Goal: Navigation & Orientation: Find specific page/section

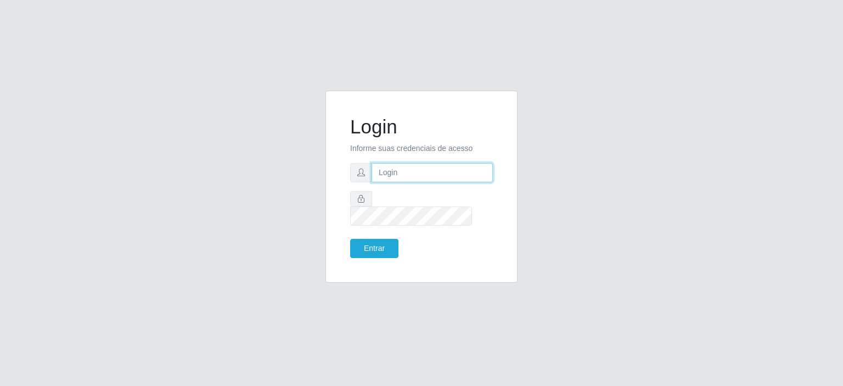
click at [411, 177] on input "text" at bounding box center [432, 172] width 121 height 19
type input "[EMAIL_ADDRESS][DOMAIN_NAME]"
click at [358, 243] on button "Entrar" at bounding box center [374, 248] width 48 height 19
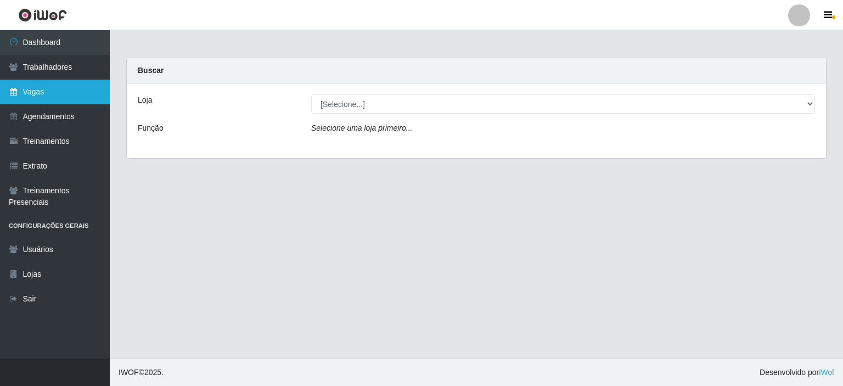
click at [57, 83] on link "Vagas" at bounding box center [55, 92] width 110 height 25
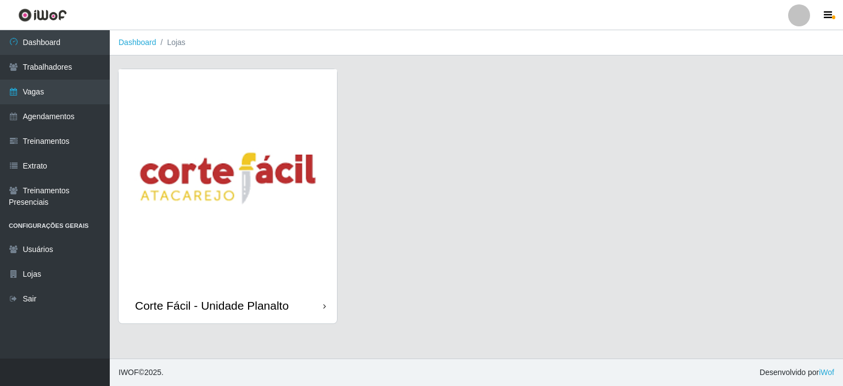
click at [200, 154] on img at bounding box center [228, 178] width 218 height 218
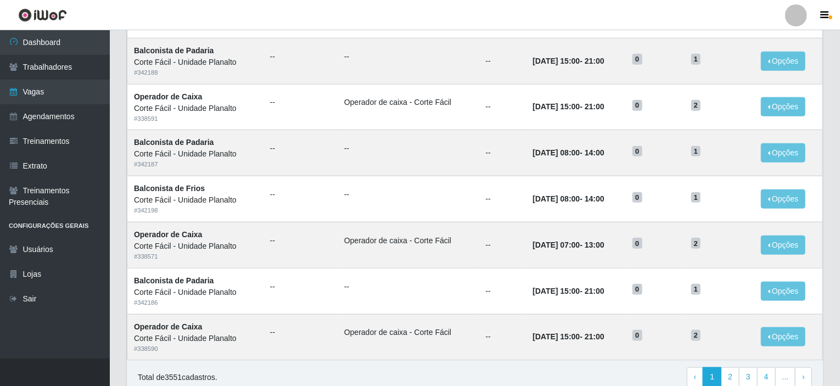
scroll to position [541, 0]
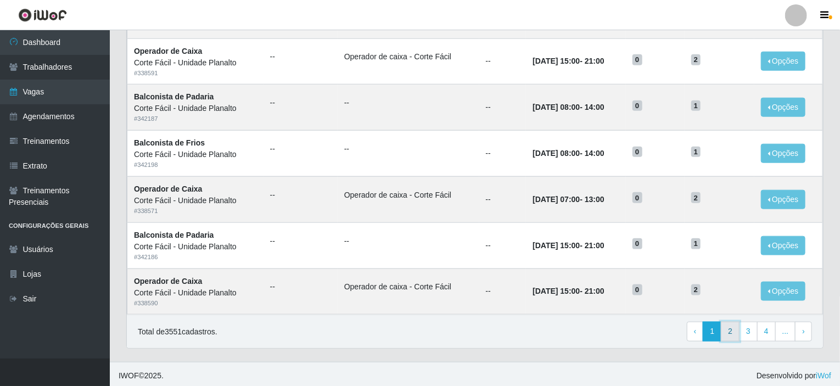
click at [733, 329] on link "2" at bounding box center [730, 332] width 19 height 20
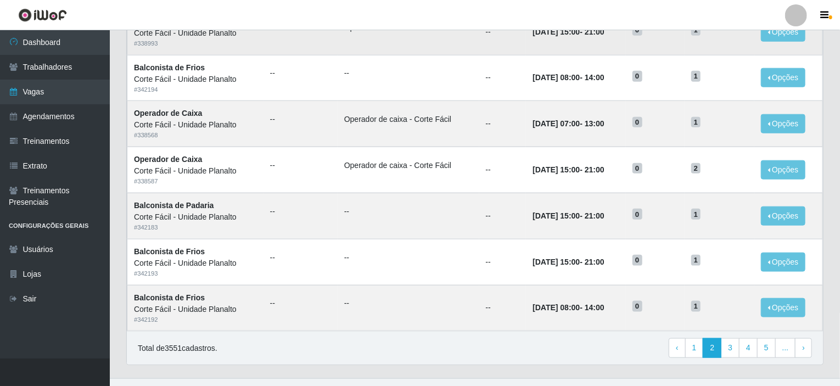
scroll to position [541, 0]
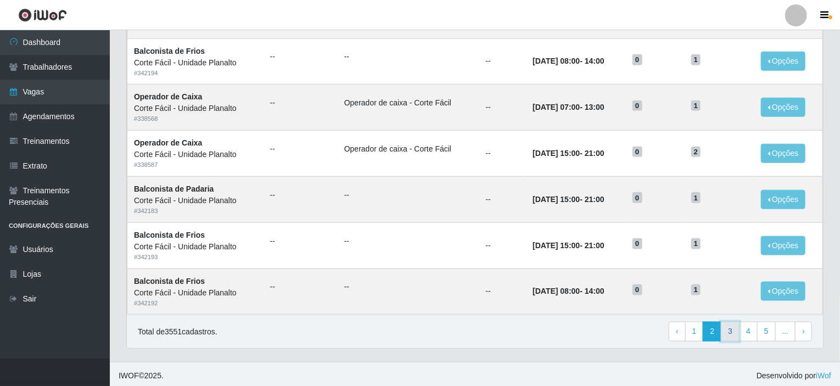
click at [733, 333] on link "3" at bounding box center [730, 332] width 19 height 20
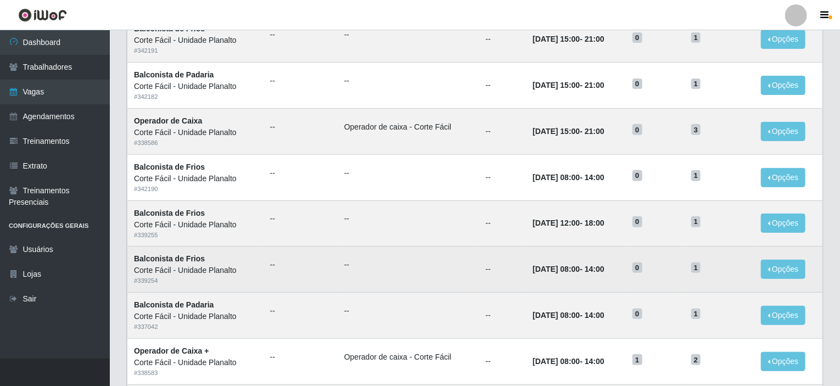
scroll to position [102, 0]
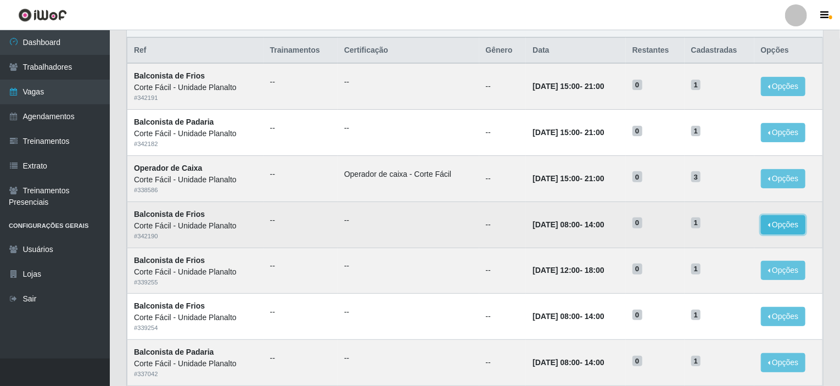
click at [782, 220] on button "Opções" at bounding box center [783, 224] width 45 height 19
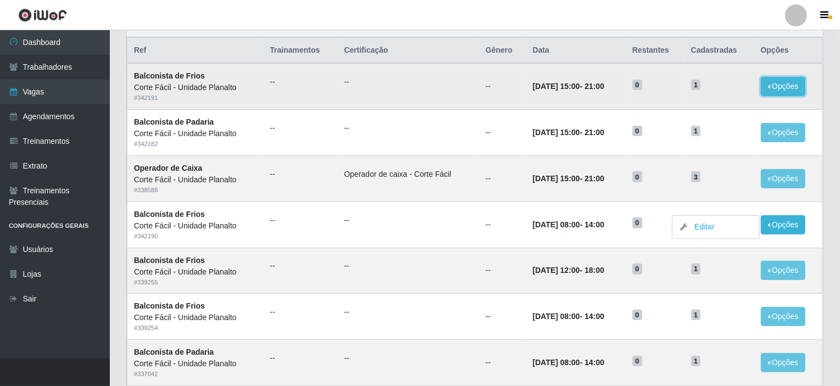
click at [786, 82] on button "Opções" at bounding box center [783, 86] width 45 height 19
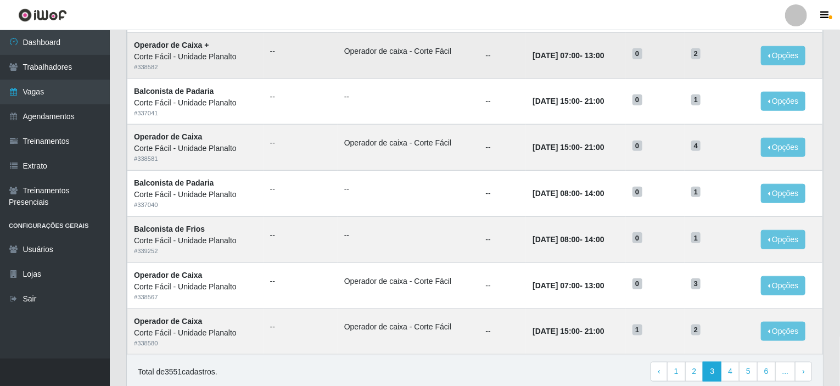
scroll to position [541, 0]
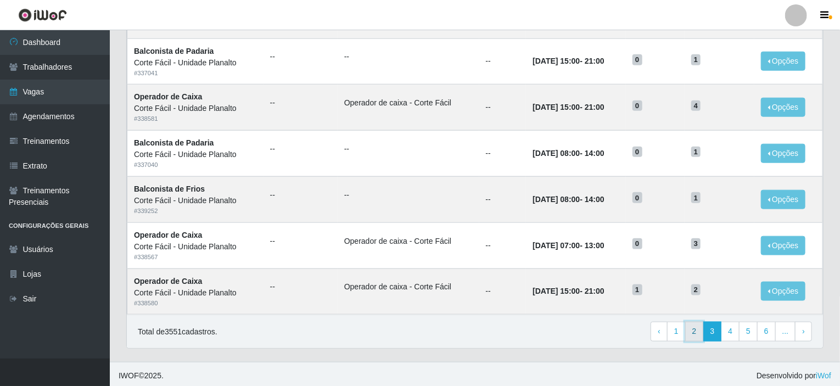
click at [699, 332] on link "2" at bounding box center [694, 332] width 19 height 20
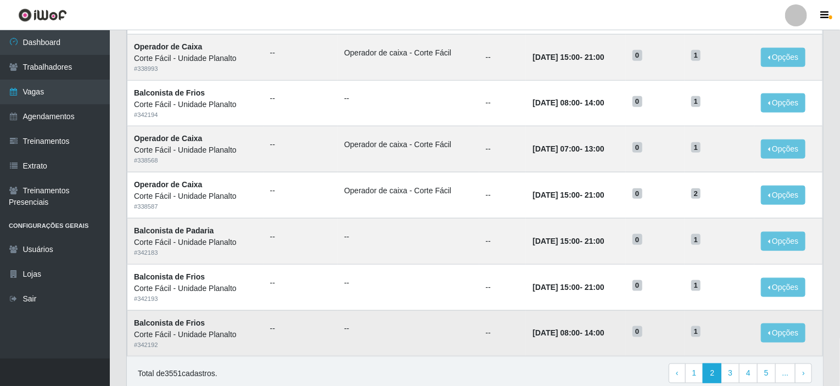
scroll to position [541, 0]
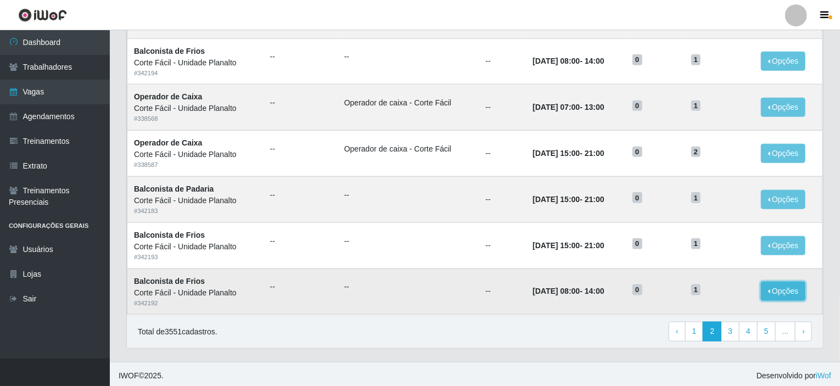
click at [797, 285] on button "Opções" at bounding box center [783, 291] width 45 height 19
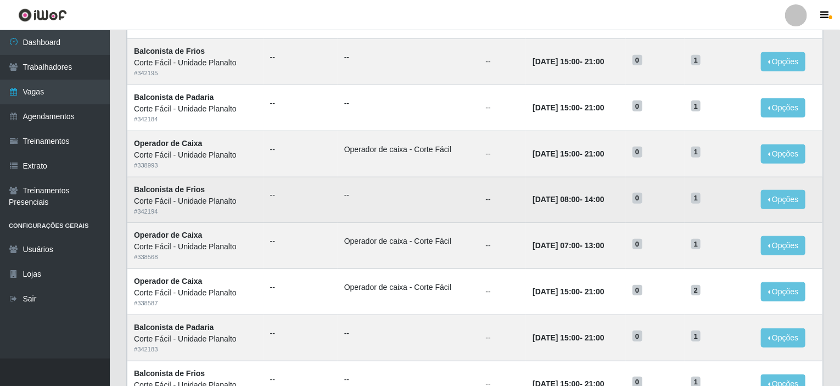
scroll to position [376, 0]
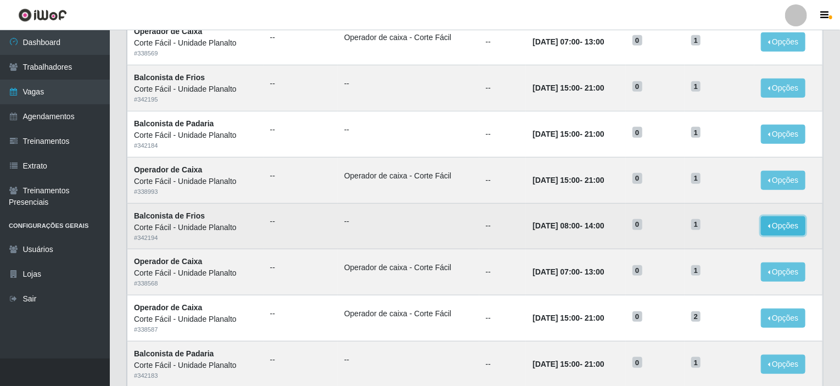
click at [805, 228] on button "Opções" at bounding box center [783, 225] width 45 height 19
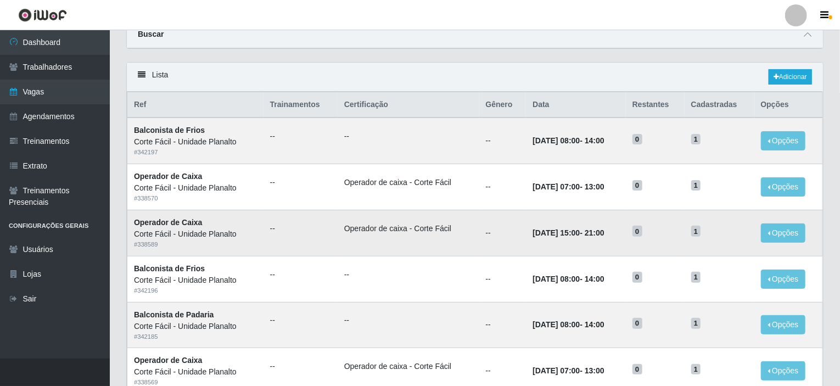
scroll to position [47, 0]
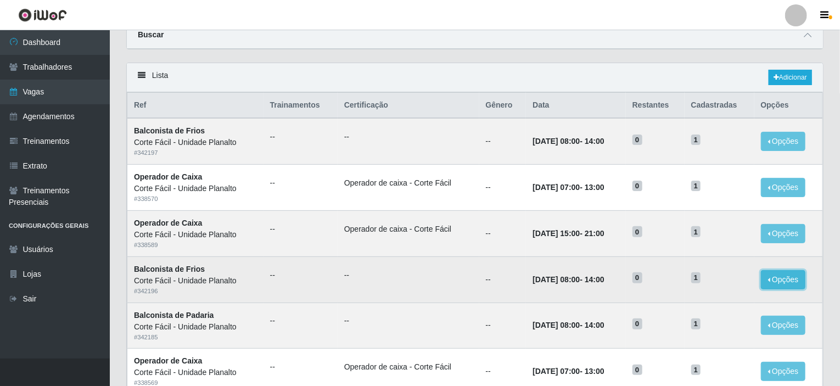
click at [783, 277] on button "Opções" at bounding box center [783, 279] width 45 height 19
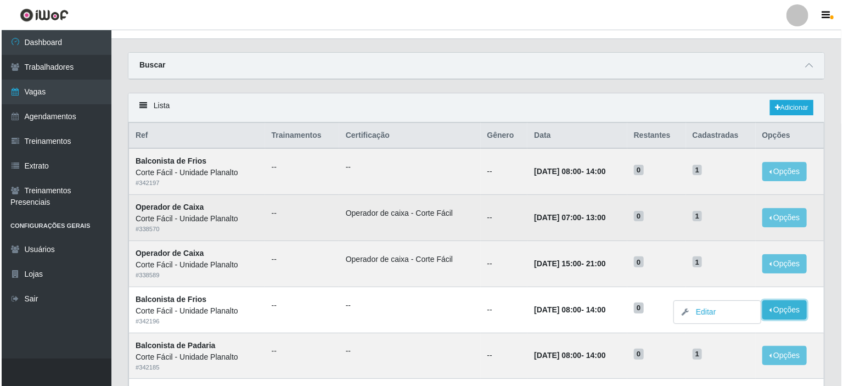
scroll to position [0, 0]
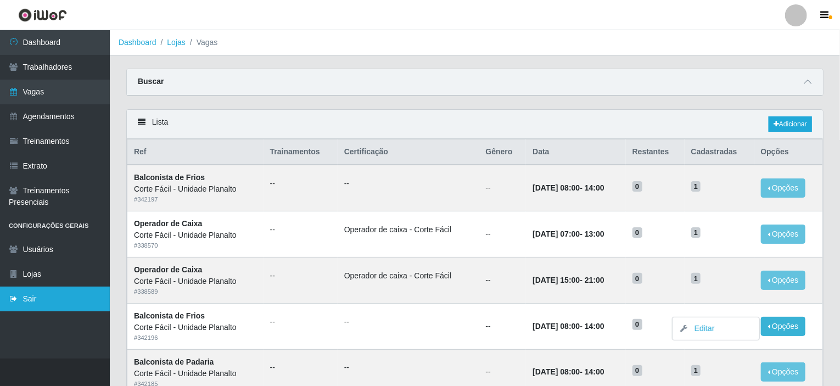
click at [90, 293] on link "Sair" at bounding box center [55, 299] width 110 height 25
